Goal: Entertainment & Leisure: Consume media (video, audio)

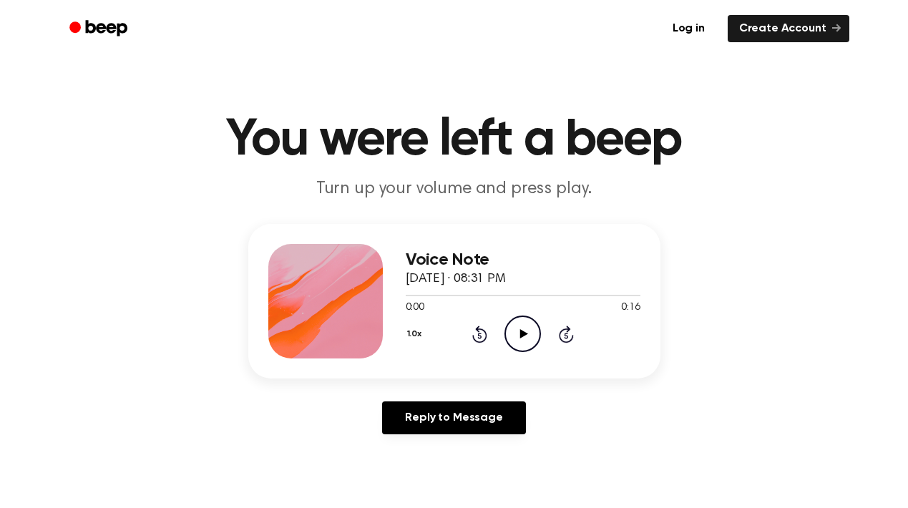
click at [522, 324] on icon "Play Audio" at bounding box center [523, 334] width 37 height 37
click at [517, 324] on icon "Pause Audio" at bounding box center [523, 334] width 37 height 37
click at [525, 335] on icon at bounding box center [524, 333] width 8 height 9
click at [525, 335] on icon at bounding box center [523, 333] width 6 height 9
click at [517, 343] on icon "Play Audio" at bounding box center [523, 334] width 37 height 37
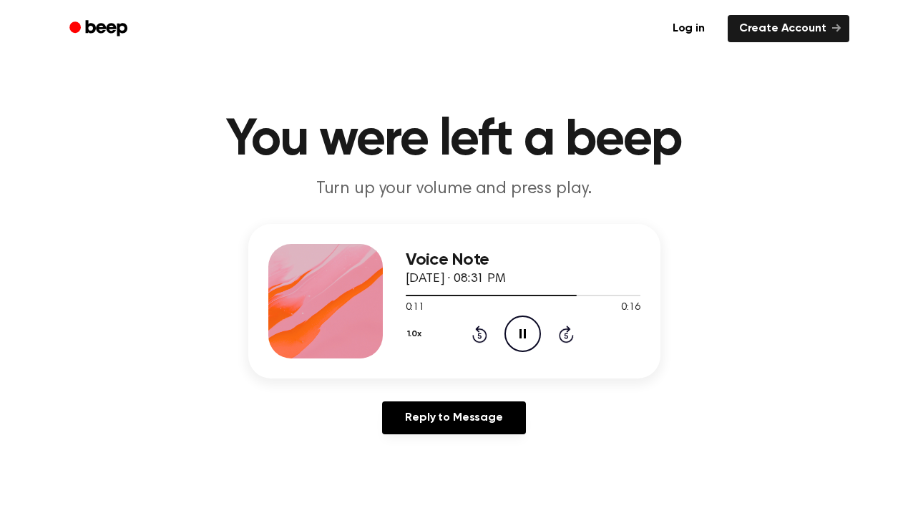
click at [525, 332] on icon at bounding box center [523, 333] width 6 height 9
click at [525, 332] on icon "Play Audio" at bounding box center [523, 334] width 37 height 37
click at [524, 342] on icon "Play Audio" at bounding box center [523, 334] width 37 height 37
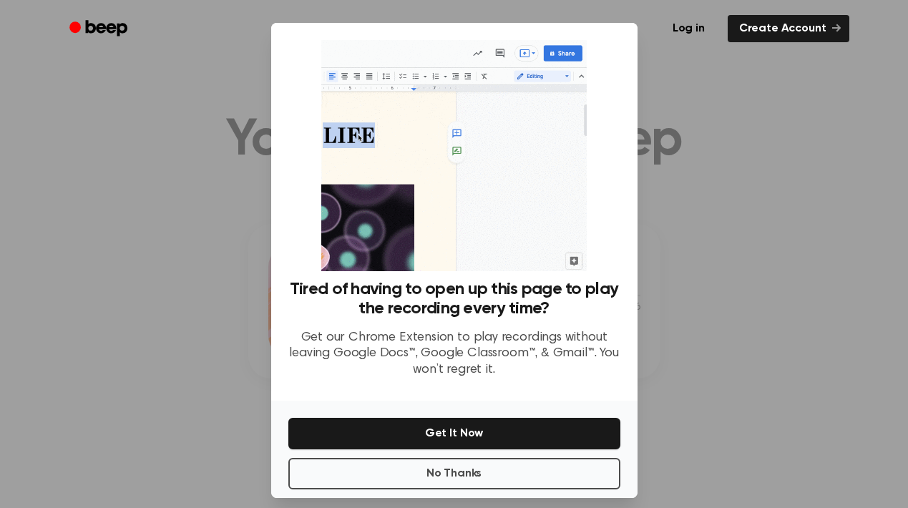
click at [689, 147] on div at bounding box center [454, 254] width 908 height 508
click at [465, 480] on button "No Thanks" at bounding box center [454, 473] width 332 height 31
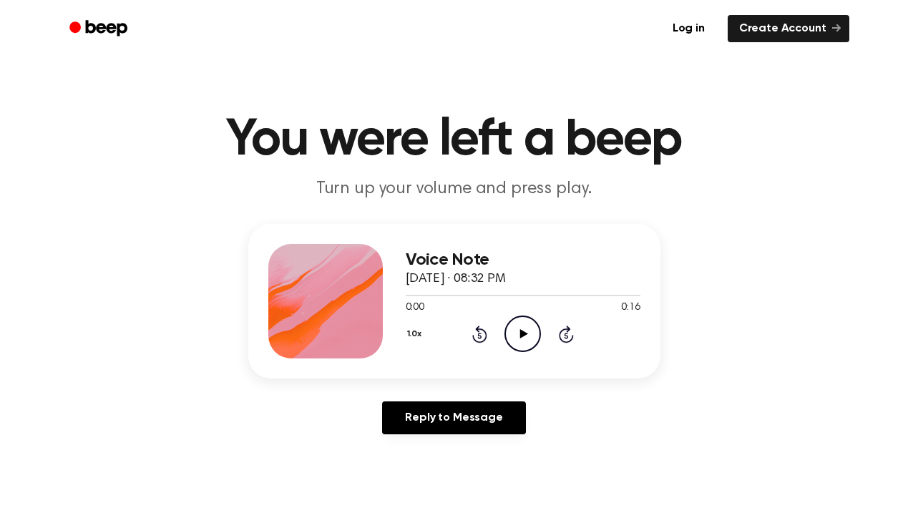
click at [510, 334] on icon "Play Audio" at bounding box center [523, 334] width 37 height 37
click at [521, 327] on icon "Play Audio" at bounding box center [523, 334] width 37 height 37
click at [523, 341] on icon "Pause Audio" at bounding box center [523, 334] width 37 height 37
